Goal: Task Accomplishment & Management: Complete application form

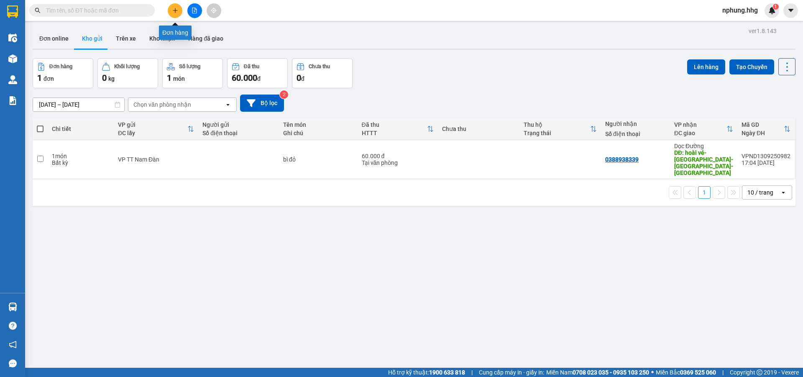
drag, startPoint x: 0, startPoint y: 0, endPoint x: 175, endPoint y: 12, distance: 175.2
click at [175, 12] on icon "plus" at bounding box center [175, 11] width 6 height 6
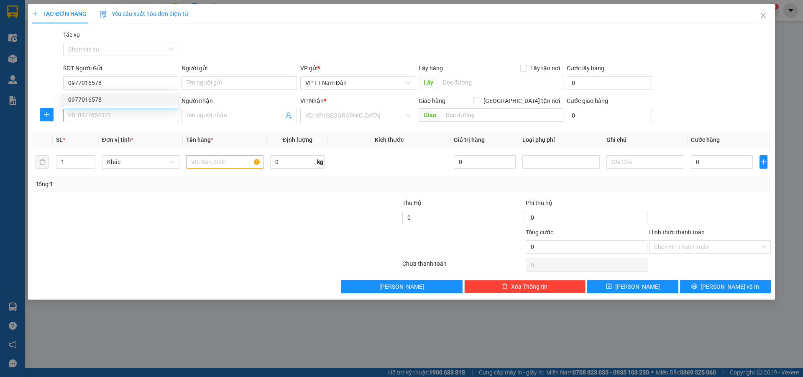
type input "0977016578"
click at [118, 113] on input "SĐT Người Nhận" at bounding box center [120, 115] width 115 height 13
click at [100, 132] on div "0961490415" at bounding box center [120, 132] width 105 height 9
type input "0961490415"
click at [234, 162] on input "text" at bounding box center [224, 161] width 77 height 13
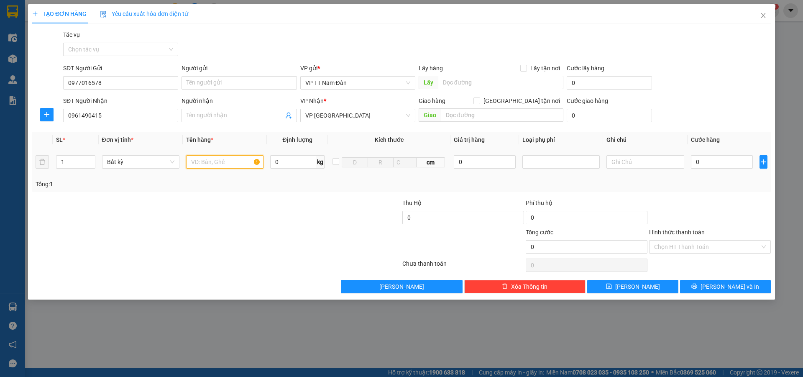
click at [234, 162] on input "text" at bounding box center [224, 161] width 77 height 13
type input "tủ lạnh"
click at [702, 161] on input "0" at bounding box center [722, 161] width 62 height 13
type input "3"
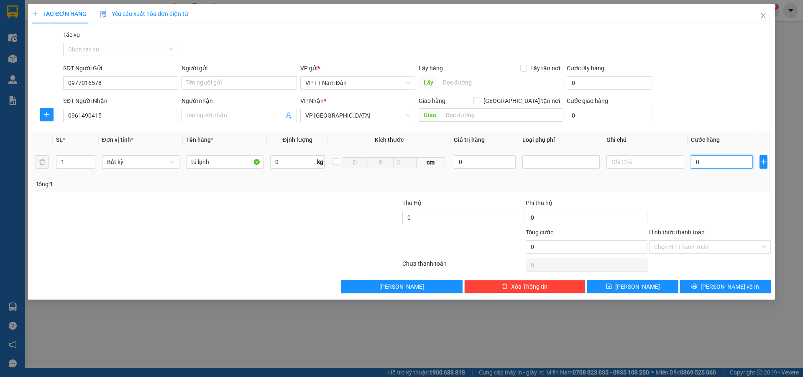
type input "3"
type input "30"
type input "300"
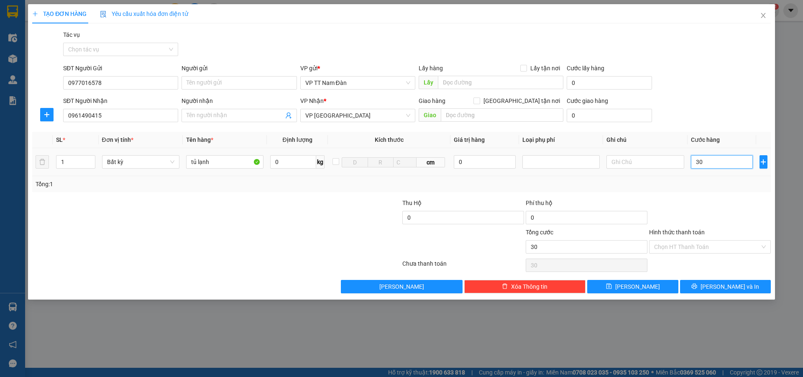
type input "300"
type input "300.000"
click at [702, 245] on input "Hình thức thanh toán" at bounding box center [707, 246] width 106 height 13
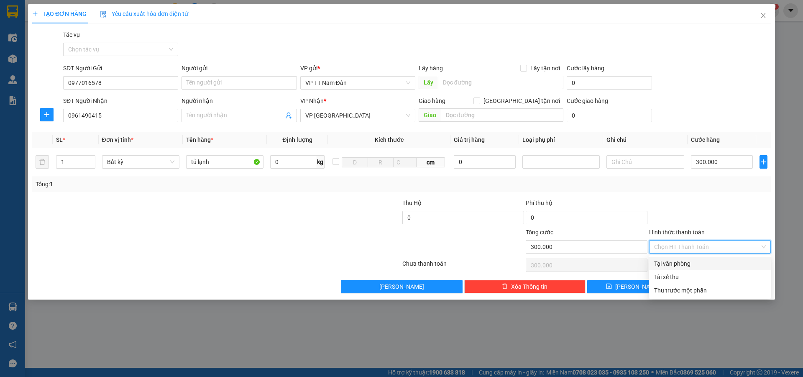
click at [683, 265] on div "Tại văn phòng" at bounding box center [710, 263] width 112 height 9
type input "0"
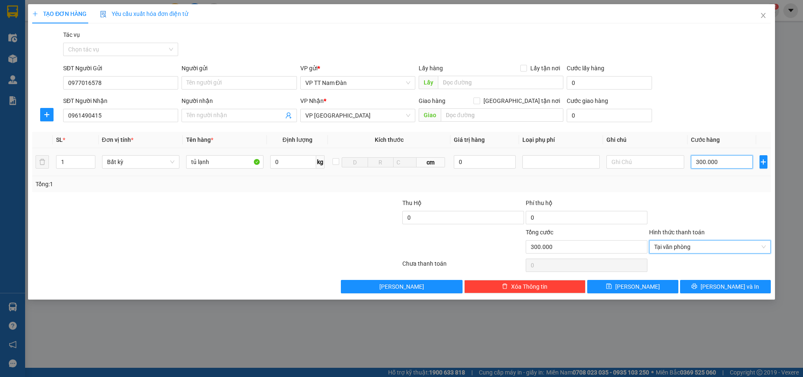
click at [723, 161] on input "300.000" at bounding box center [722, 161] width 62 height 13
type input "2"
type input "25"
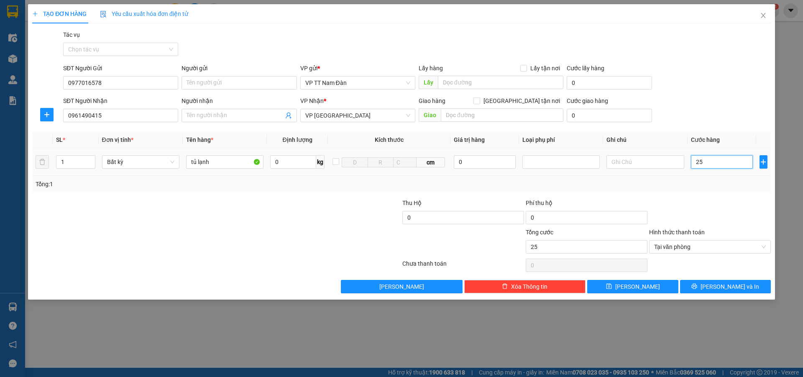
type input "250"
type input "25"
type input "2"
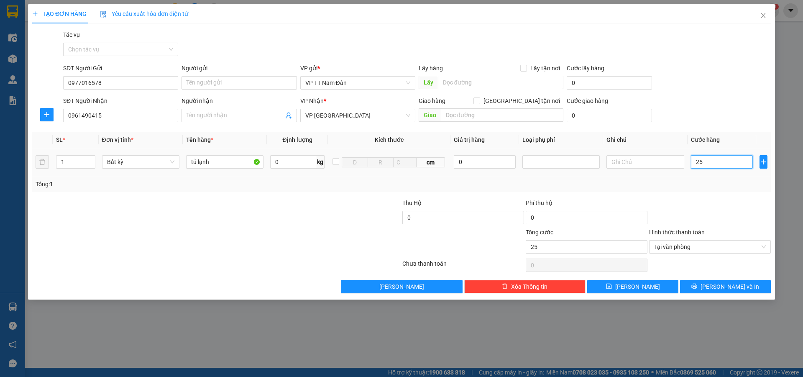
type input "2"
type input "28"
type input "280"
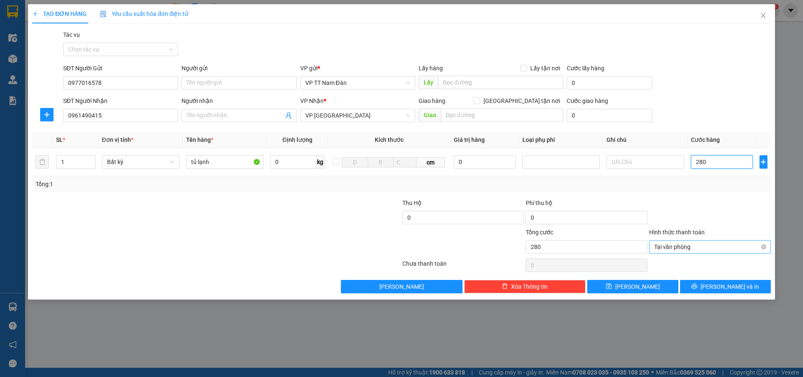
click at [683, 248] on span "Tại văn phòng" at bounding box center [710, 246] width 112 height 13
type input "280.000"
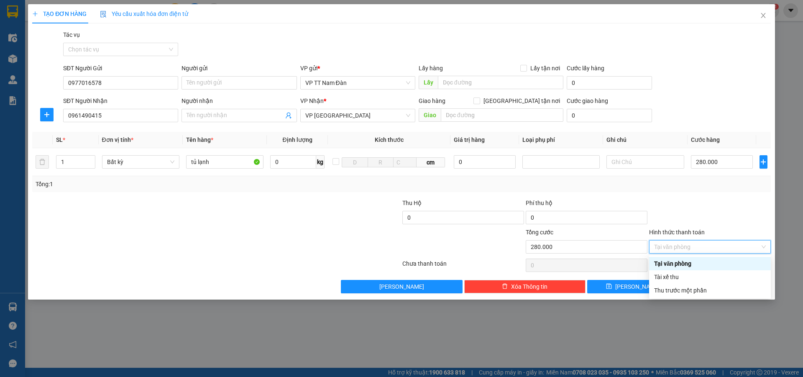
click at [690, 264] on div "Tại văn phòng" at bounding box center [710, 263] width 112 height 9
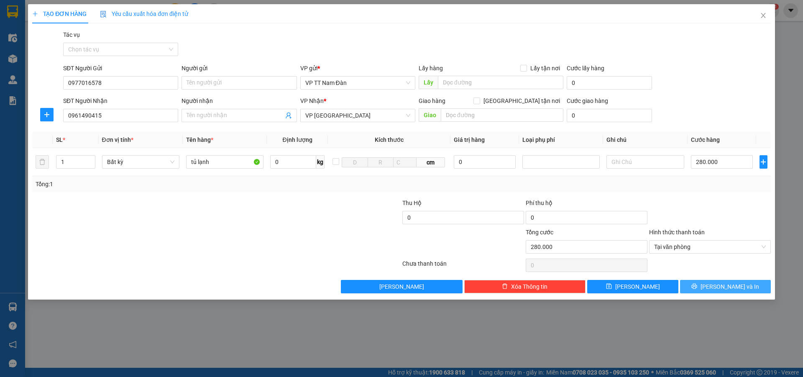
click at [726, 287] on span "[PERSON_NAME] và In" at bounding box center [730, 286] width 59 height 9
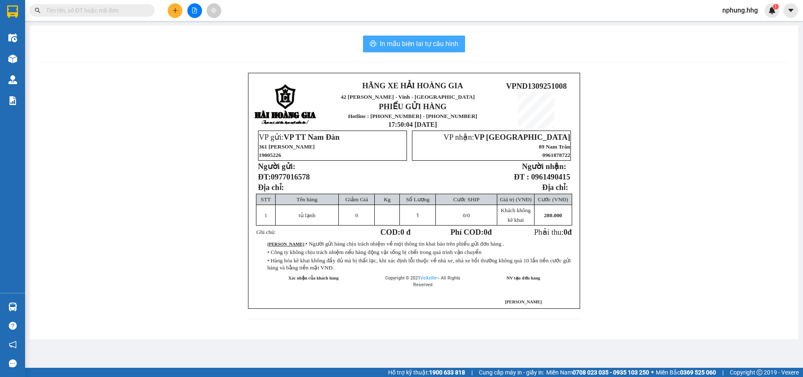
click at [395, 44] on span "In mẫu biên lai tự cấu hình" at bounding box center [419, 43] width 79 height 10
